Goal: Understand process/instructions: Learn how to perform a task or action

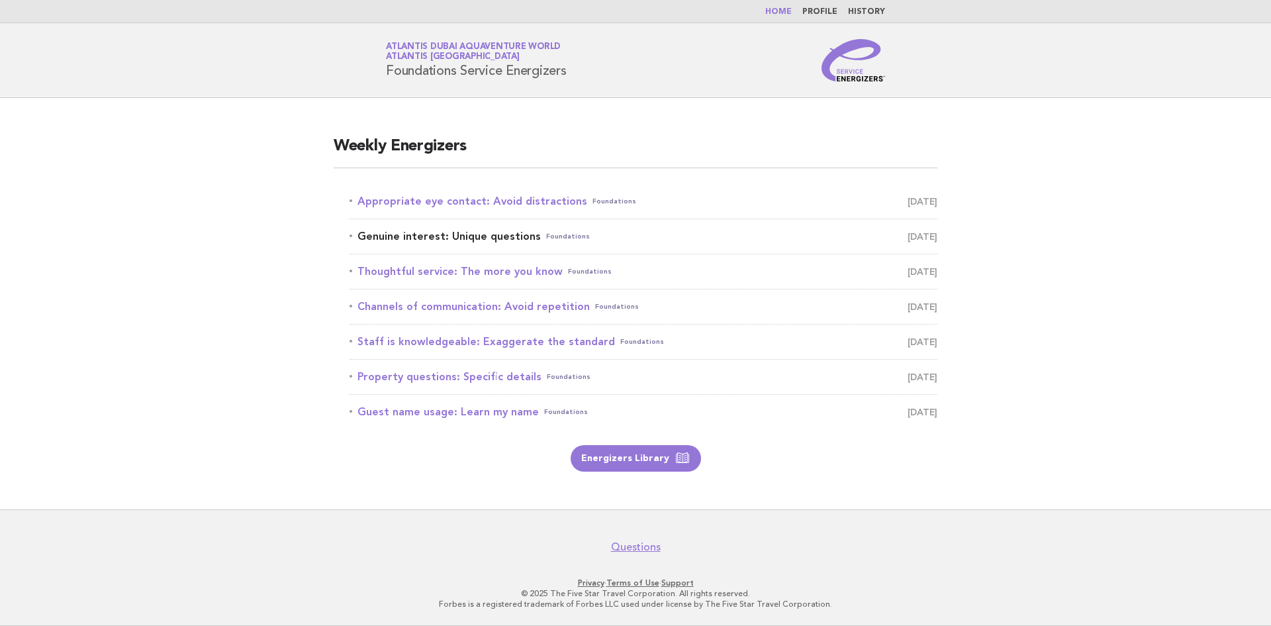
click at [908, 238] on span "September 23" at bounding box center [923, 236] width 30 height 19
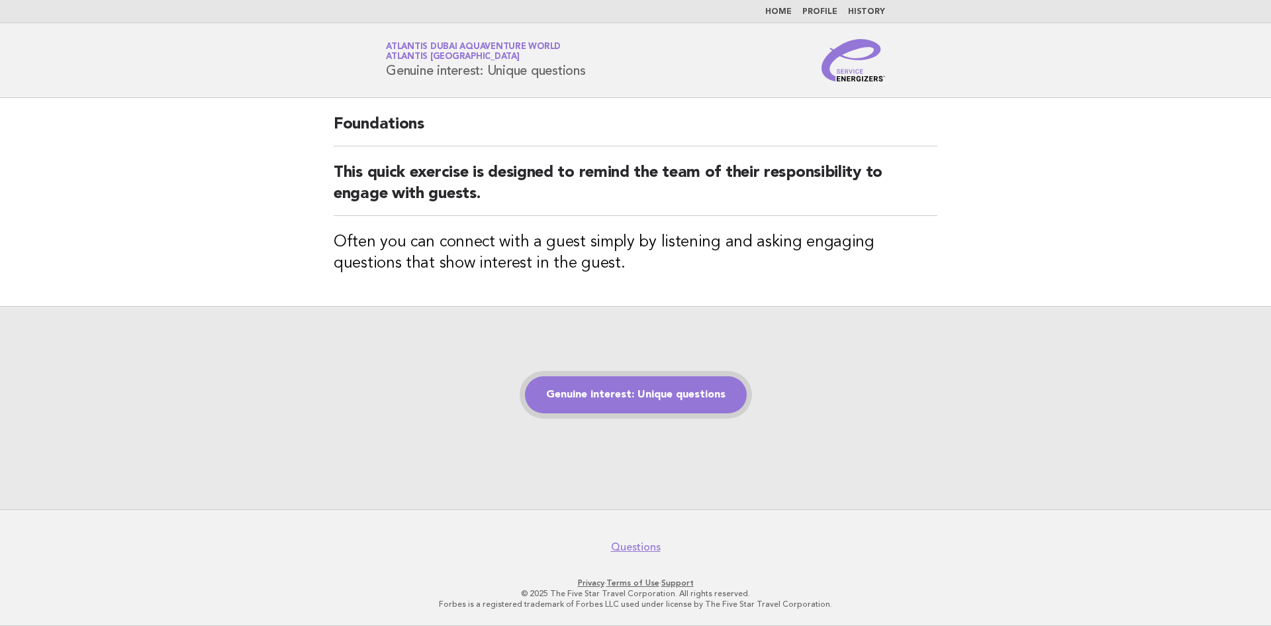
click at [653, 398] on link "Genuine interest: Unique questions" at bounding box center [636, 394] width 222 height 37
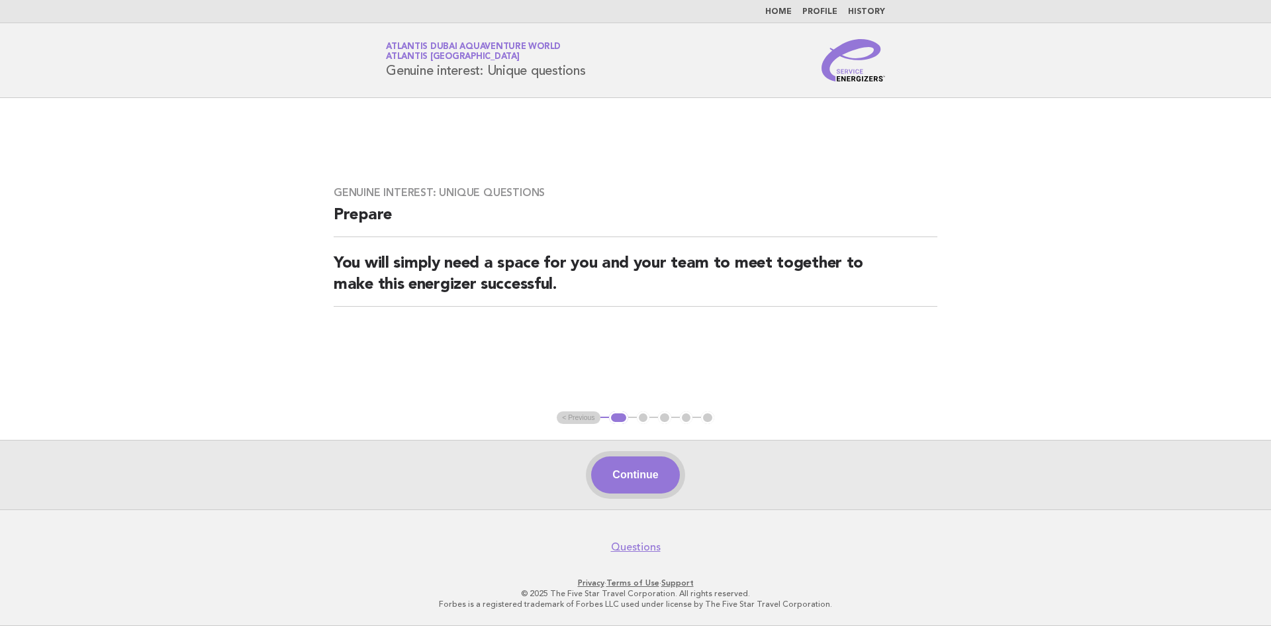
click at [645, 476] on button "Continue" at bounding box center [635, 474] width 88 height 37
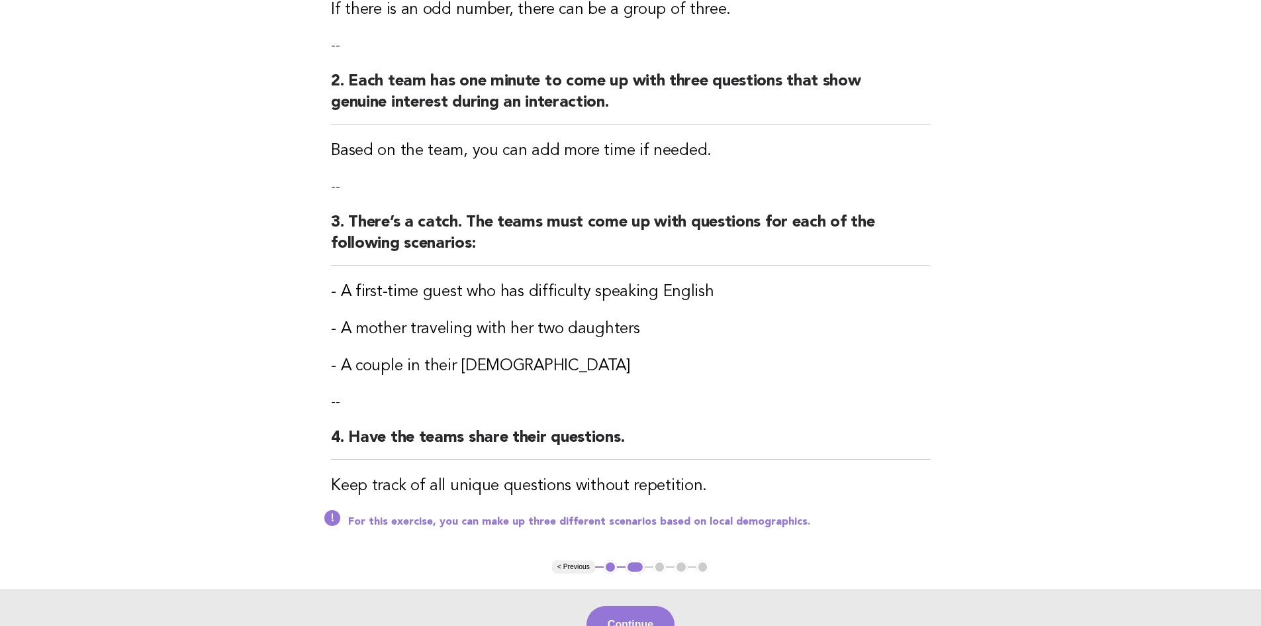
scroll to position [265, 0]
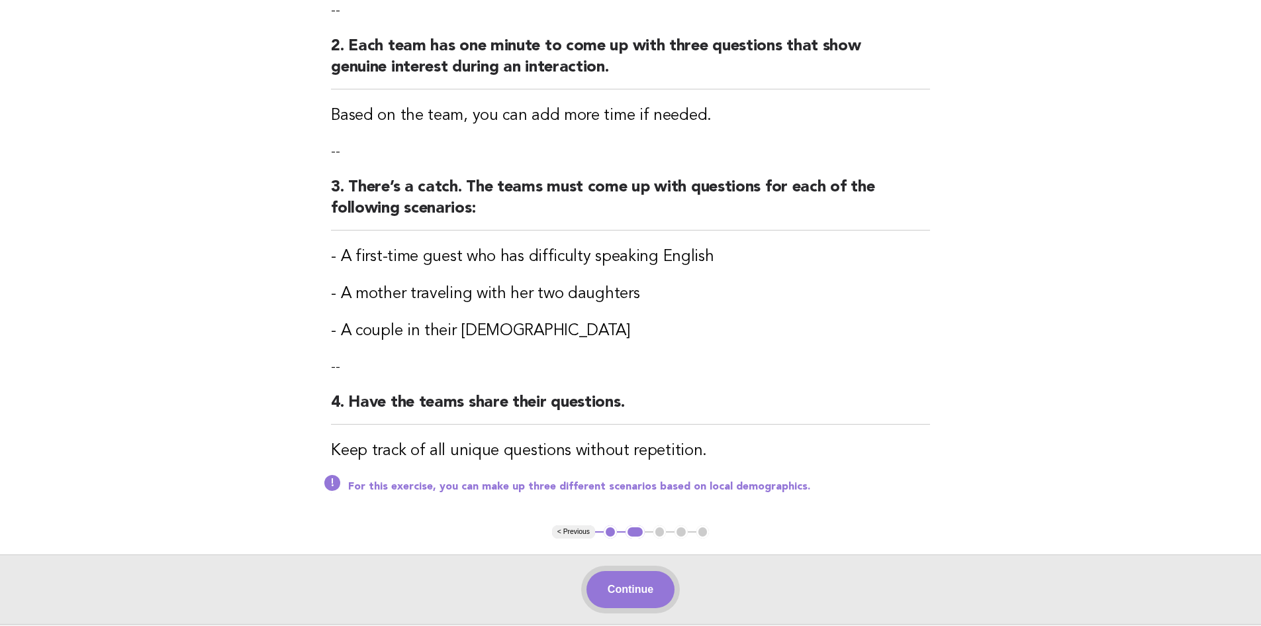
click at [640, 583] on button "Continue" at bounding box center [631, 589] width 88 height 37
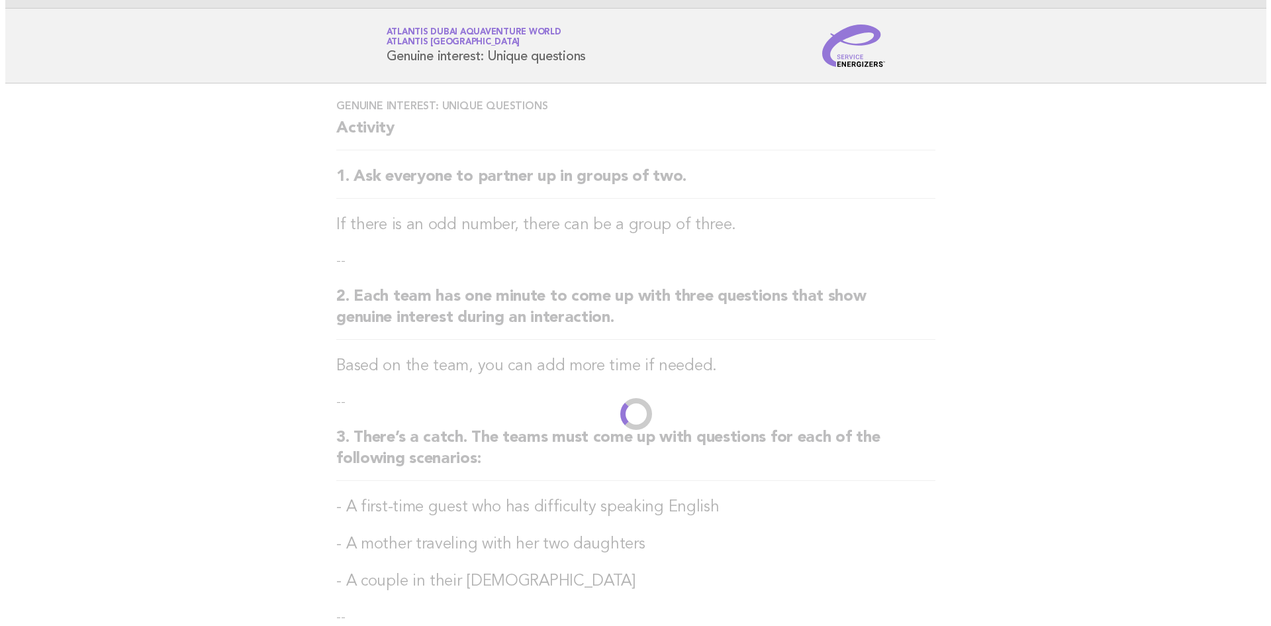
scroll to position [0, 0]
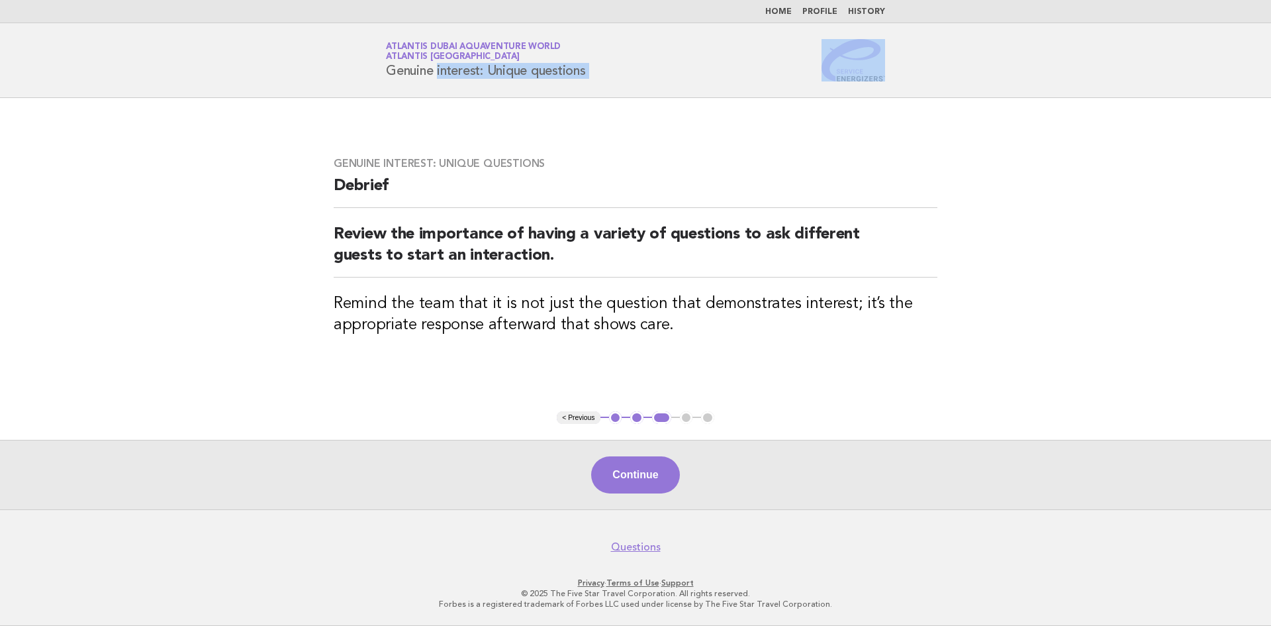
drag, startPoint x: 914, startPoint y: 75, endPoint x: 376, endPoint y: 71, distance: 537.6
click at [376, 71] on header "Service Energizers Atlantis Dubai Aquaventure World Atlantis [GEOGRAPHIC_DATA] …" at bounding box center [635, 60] width 1271 height 75
copy div "Genuine interest: Unique questions"
